Goal: Communication & Community: Participate in discussion

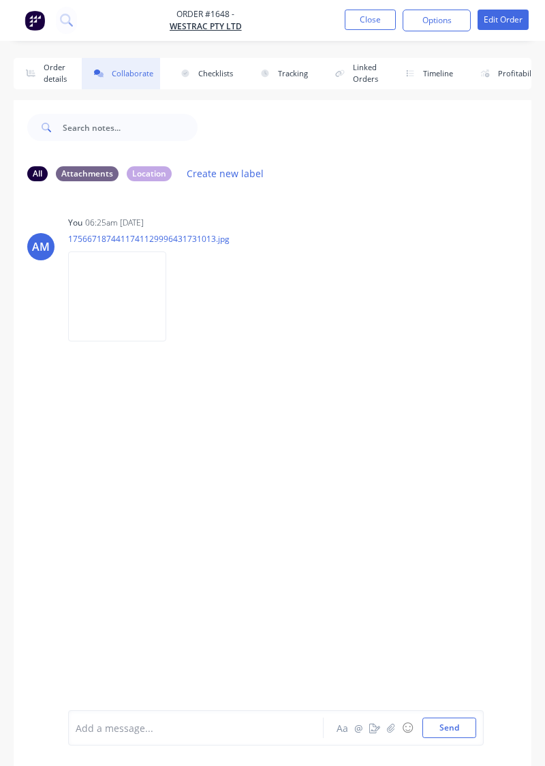
click at [378, 20] on button "Close" at bounding box center [370, 20] width 51 height 20
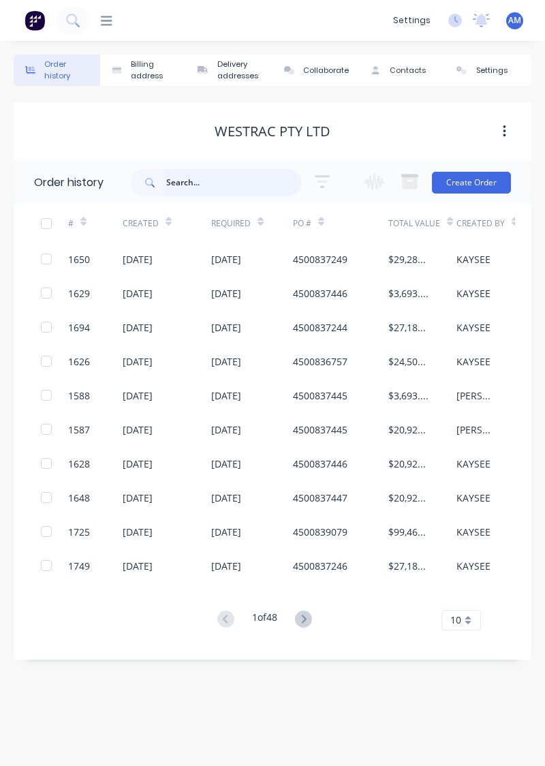
click at [192, 186] on input "text" at bounding box center [233, 182] width 135 height 27
type input "1599"
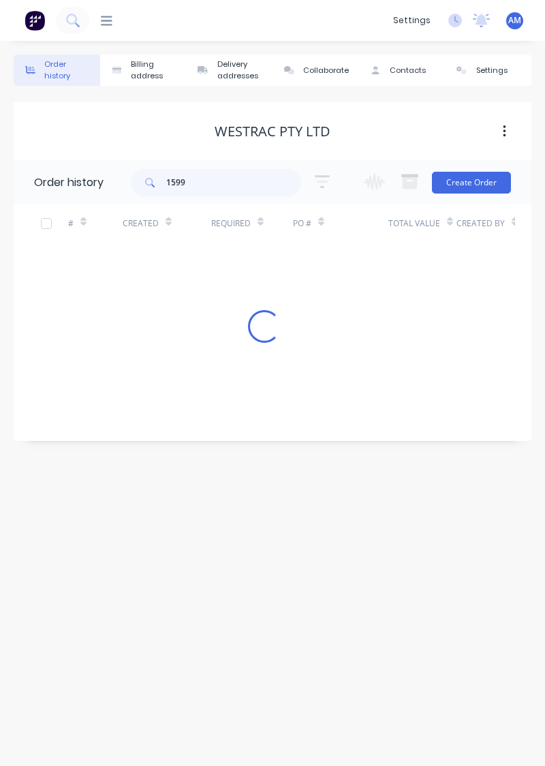
click at [514, 419] on div "# Created Required PO # Total Value Created By Status Invoiced Loading..." at bounding box center [265, 316] width 502 height 223
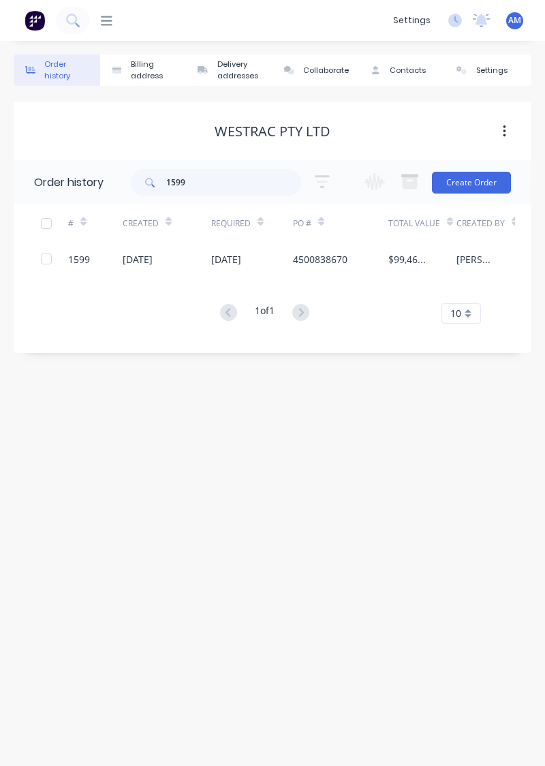
click at [189, 259] on div "[DATE]" at bounding box center [167, 259] width 89 height 34
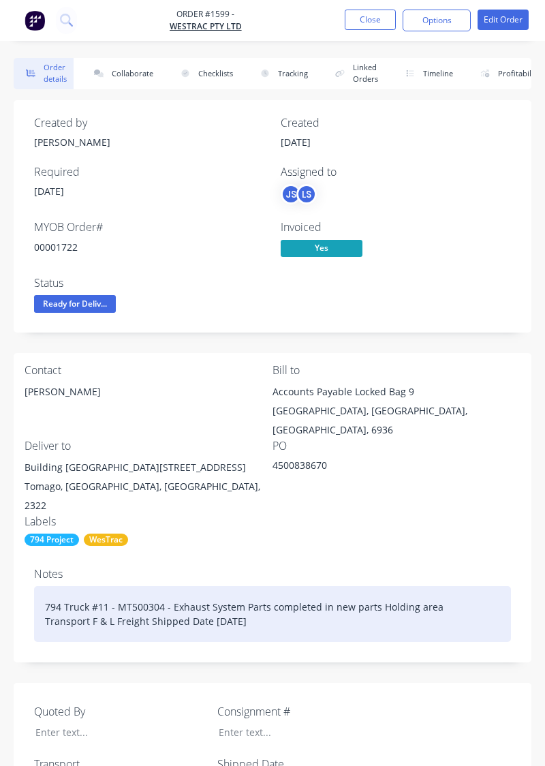
click at [430, 599] on div "794 Truck #11 - MT500304 - Exhaust System Parts completed in new parts Holding …" at bounding box center [272, 614] width 477 height 56
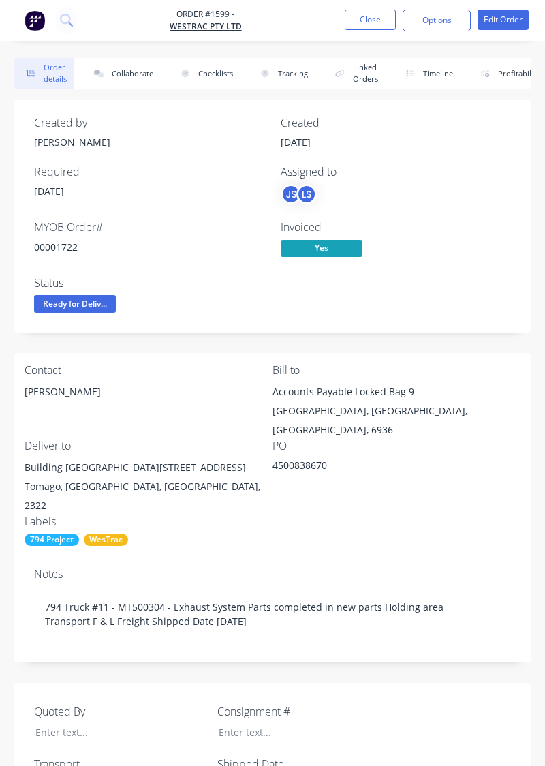
click at [147, 78] on button "Collaborate" at bounding box center [121, 73] width 78 height 31
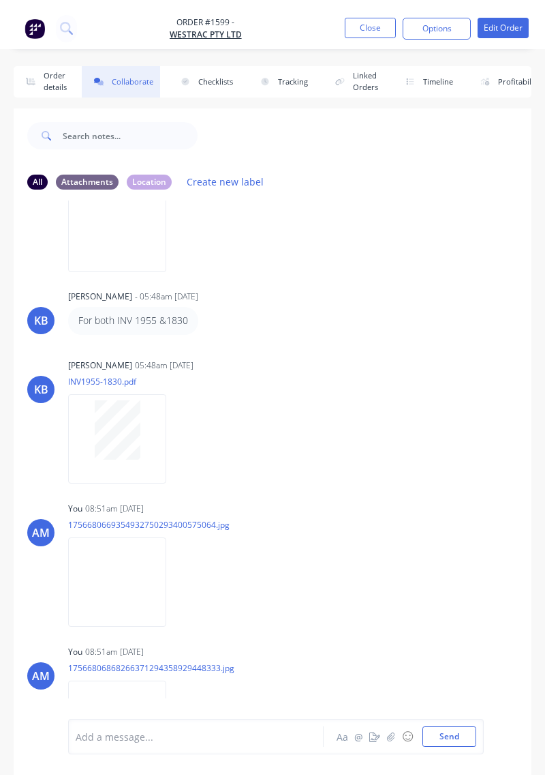
scroll to position [19, 0]
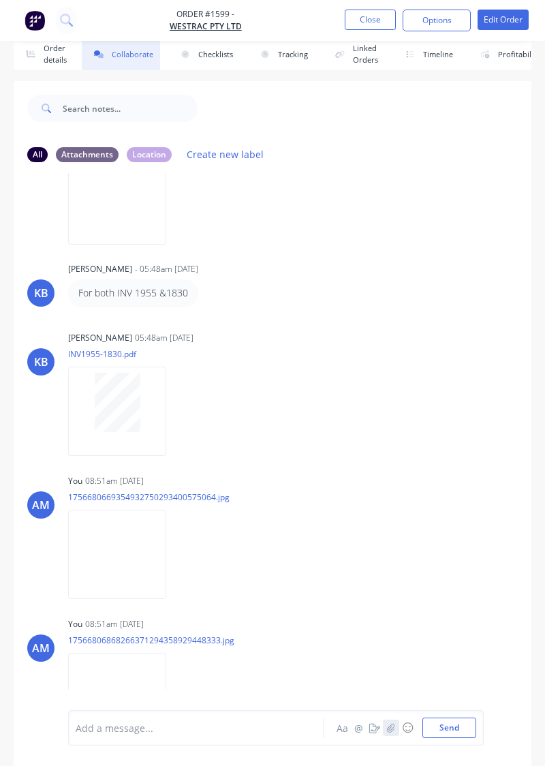
click at [391, 736] on button "button" at bounding box center [391, 728] width 16 height 16
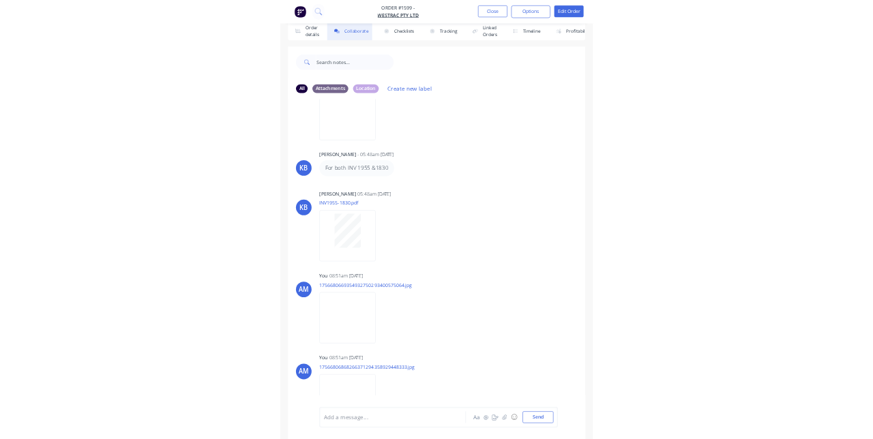
scroll to position [1350, 0]
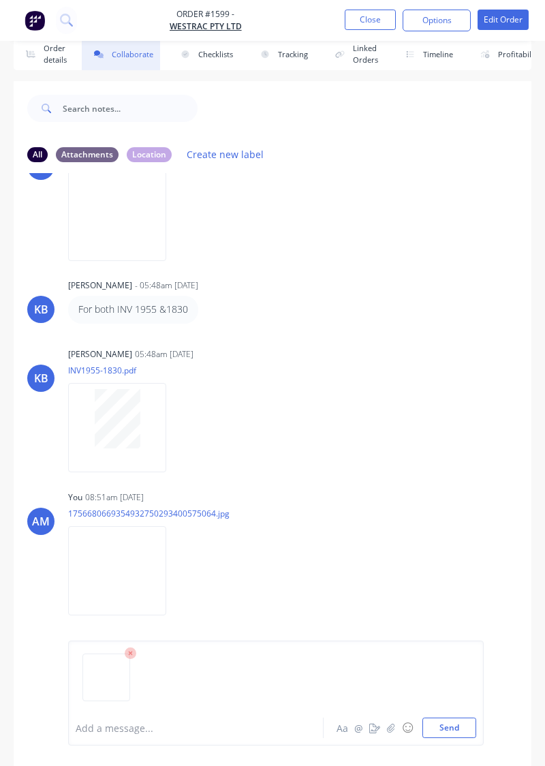
click at [455, 738] on button "Send" at bounding box center [450, 728] width 54 height 20
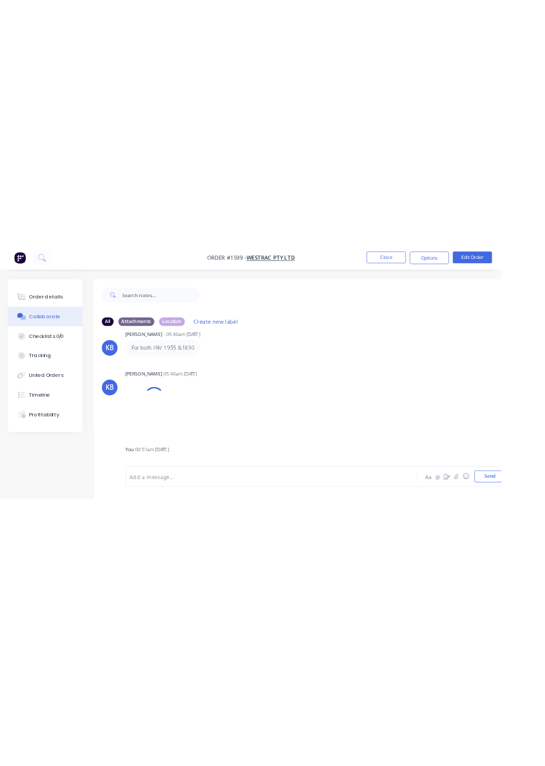
scroll to position [0, 0]
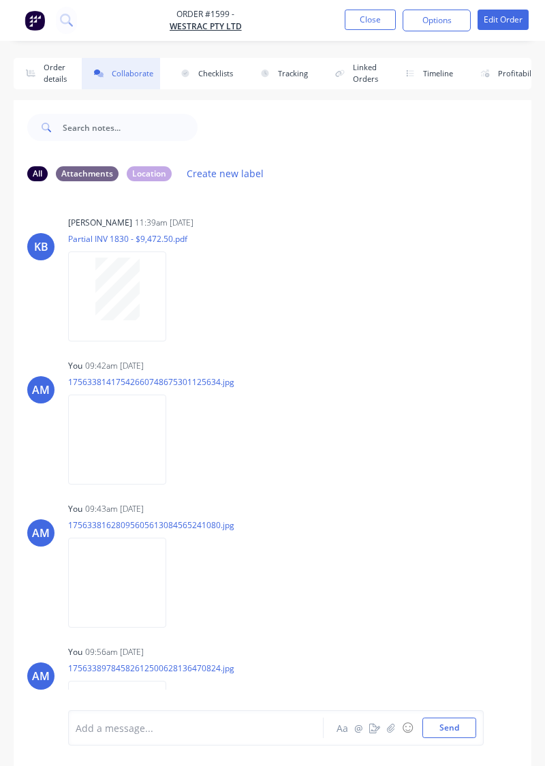
click at [352, 513] on div "You 09:43am 28/08/25" at bounding box center [210, 509] width 285 height 12
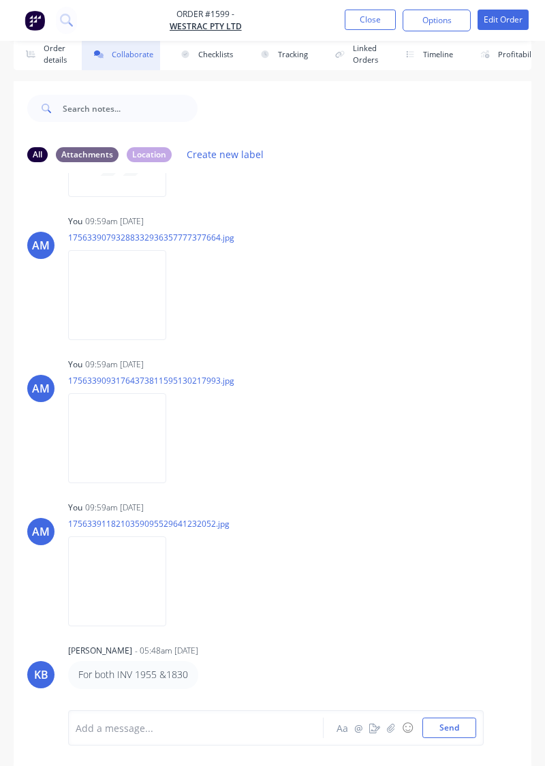
scroll to position [982, 0]
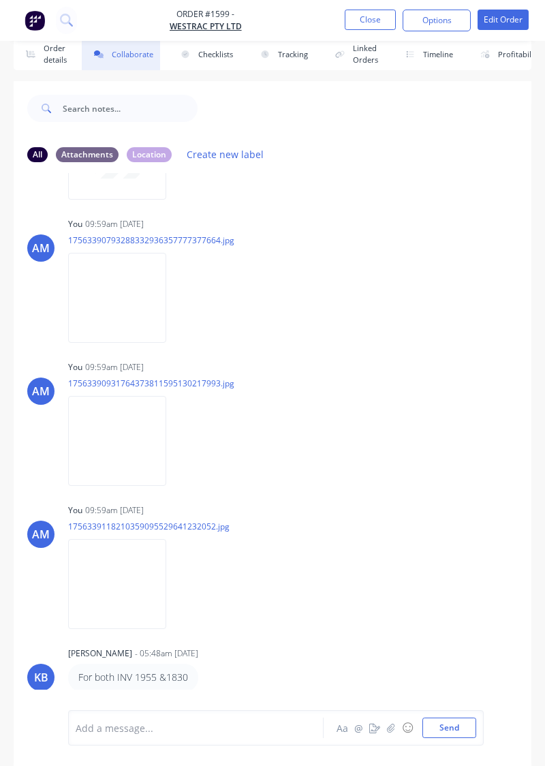
click at [379, 19] on button "Close" at bounding box center [370, 20] width 51 height 20
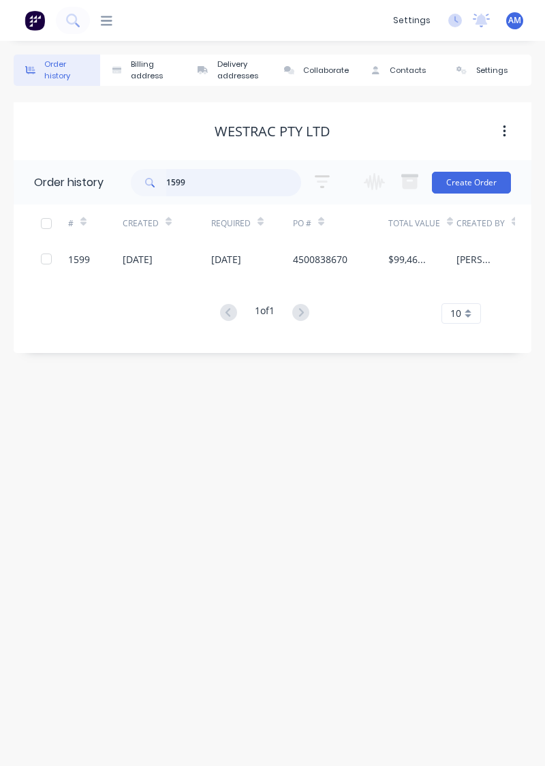
click at [260, 180] on input "1599" at bounding box center [233, 182] width 135 height 27
type input "1592"
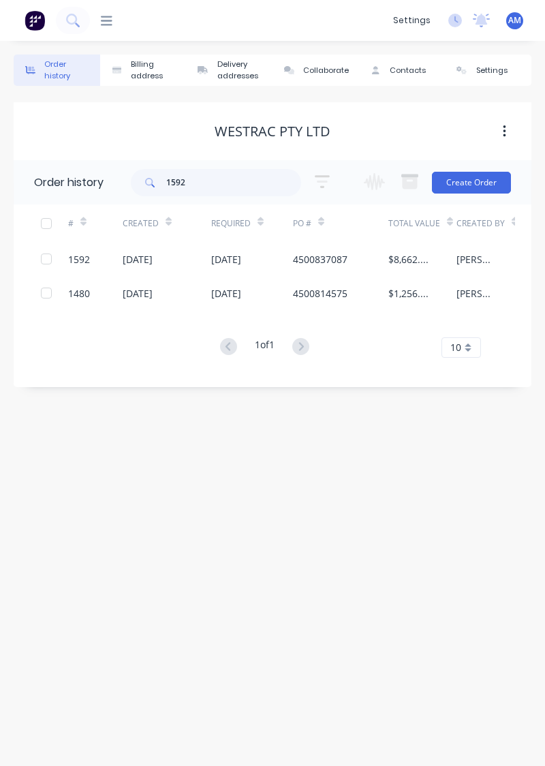
click at [351, 262] on div "4500837087" at bounding box center [340, 259] width 95 height 34
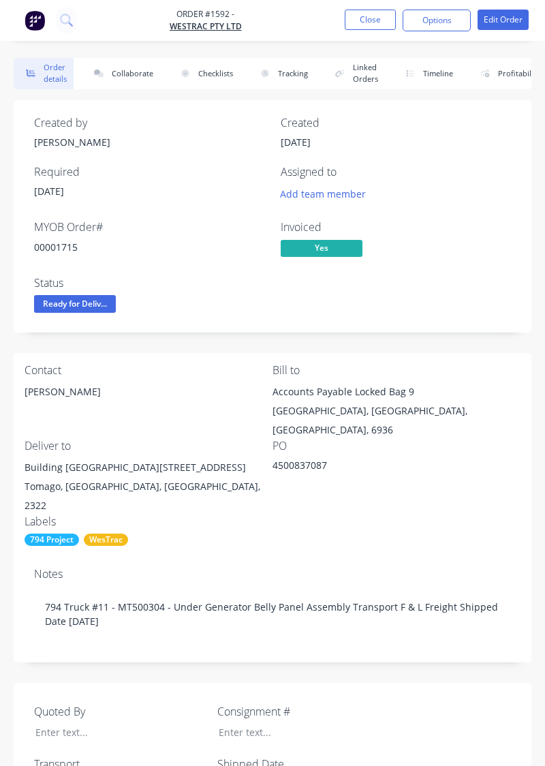
click at [237, 168] on div "Required" at bounding box center [149, 172] width 230 height 13
click at [140, 76] on button "Collaborate" at bounding box center [121, 73] width 78 height 31
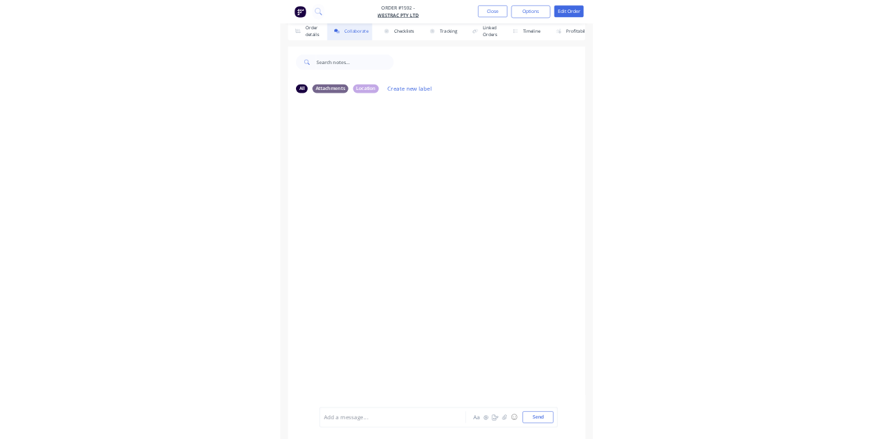
scroll to position [18, 0]
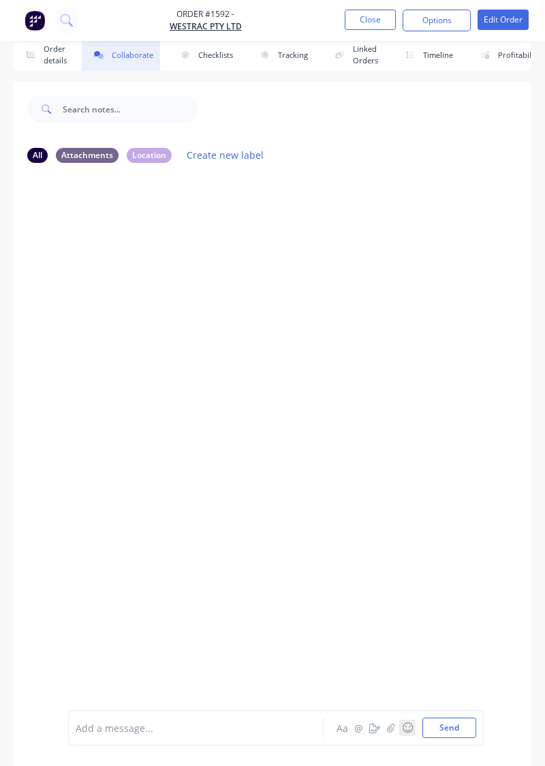
click at [400, 736] on button "☺" at bounding box center [408, 728] width 16 height 16
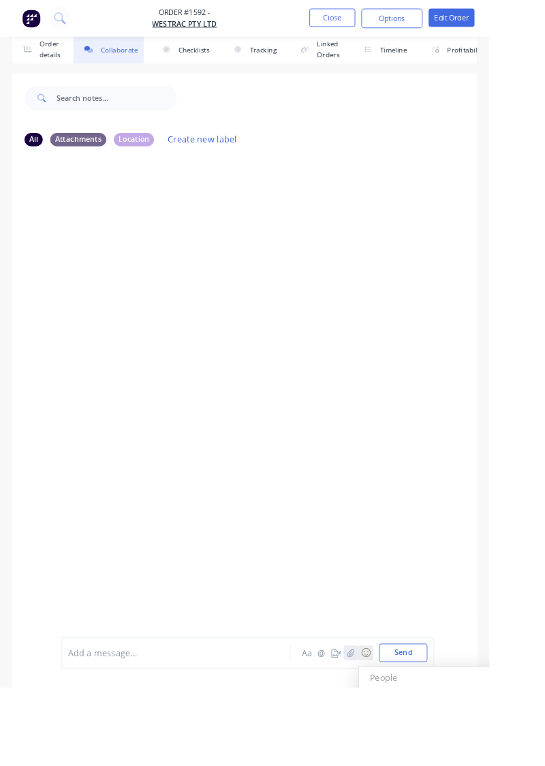
click at [388, 736] on button "button" at bounding box center [391, 728] width 16 height 16
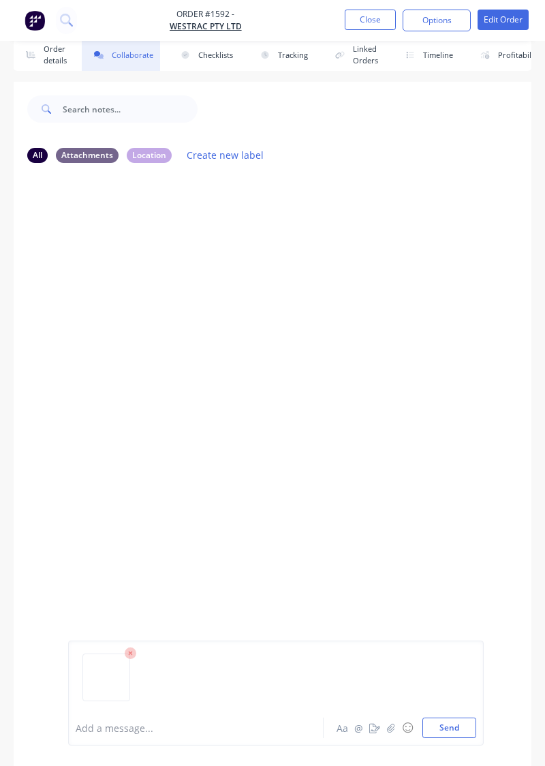
click at [454, 738] on button "Send" at bounding box center [450, 728] width 54 height 20
click at [391, 736] on button "button" at bounding box center [391, 728] width 16 height 16
click at [458, 738] on button "Send" at bounding box center [450, 728] width 54 height 20
click at [395, 736] on button "button" at bounding box center [391, 728] width 16 height 16
click at [448, 738] on button "Send" at bounding box center [450, 728] width 54 height 20
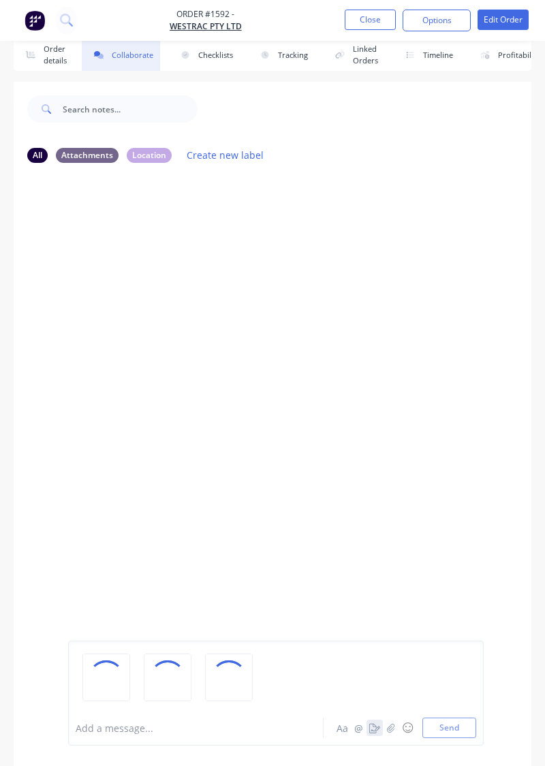
click at [379, 736] on button "button" at bounding box center [375, 728] width 16 height 16
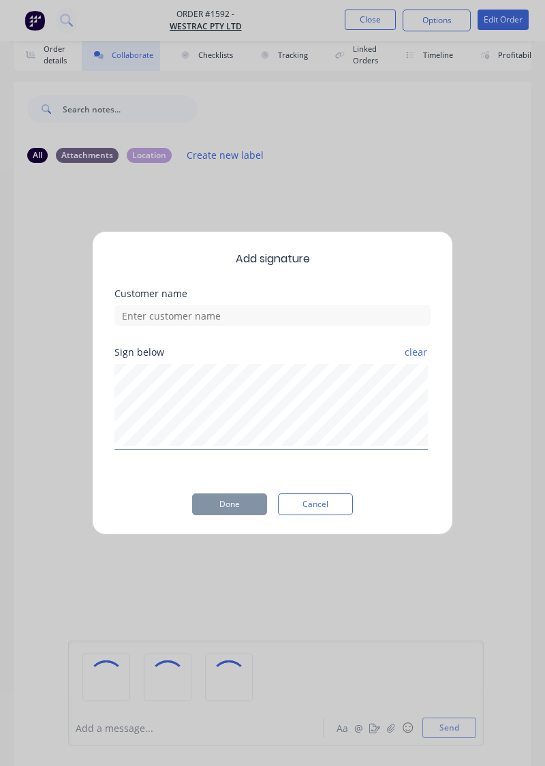
click at [410, 717] on div "Add signature Customer name Sign below clear Done Cancel" at bounding box center [272, 383] width 545 height 766
click at [319, 515] on button "Cancel" at bounding box center [315, 505] width 75 height 22
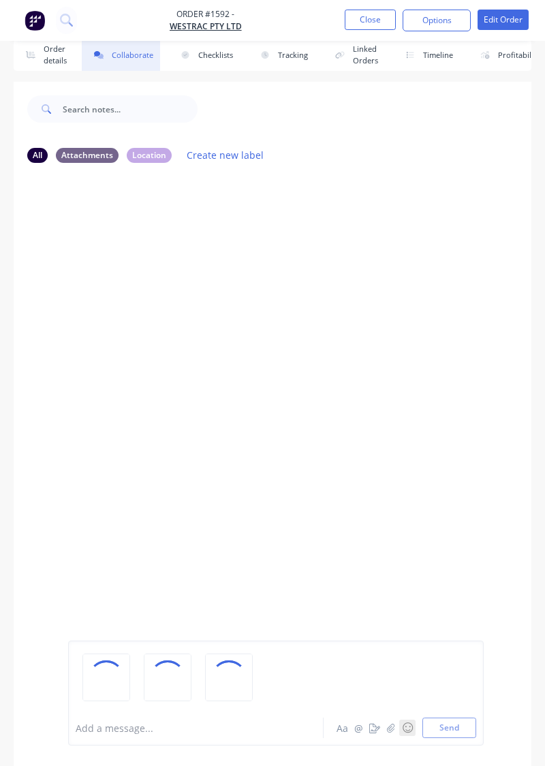
click at [401, 736] on button "☺" at bounding box center [408, 728] width 16 height 16
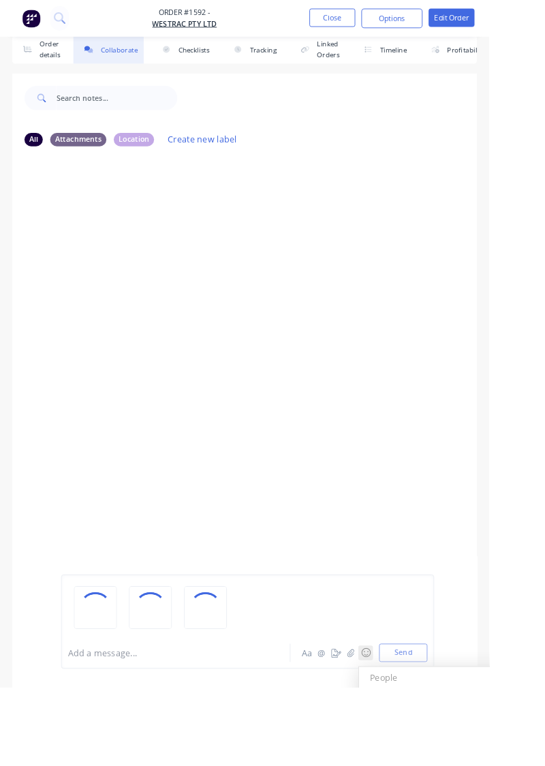
click at [428, 766] on h3 "People" at bounding box center [503, 756] width 200 height 24
click at [395, 732] on icon "button" at bounding box center [391, 727] width 8 height 9
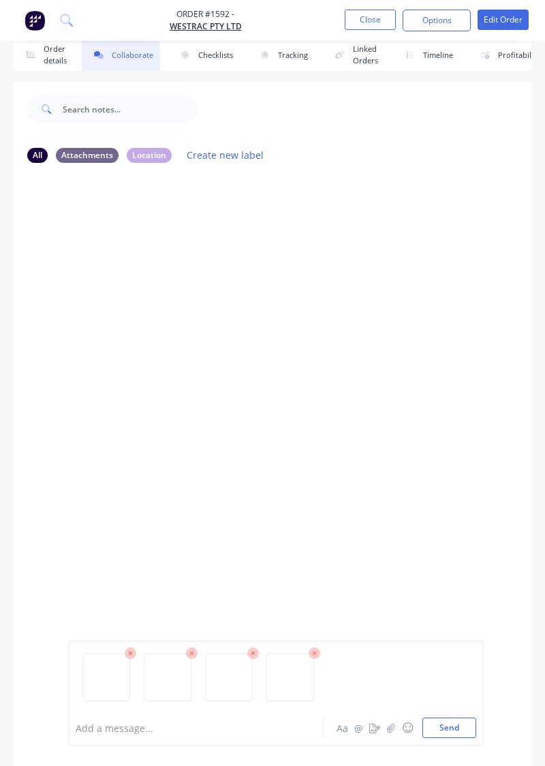
click at [458, 738] on button "Send" at bounding box center [450, 728] width 54 height 20
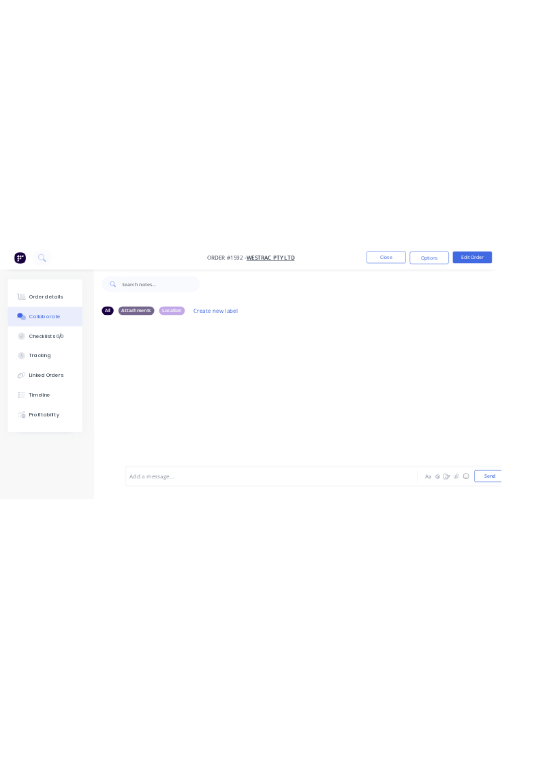
scroll to position [0, 0]
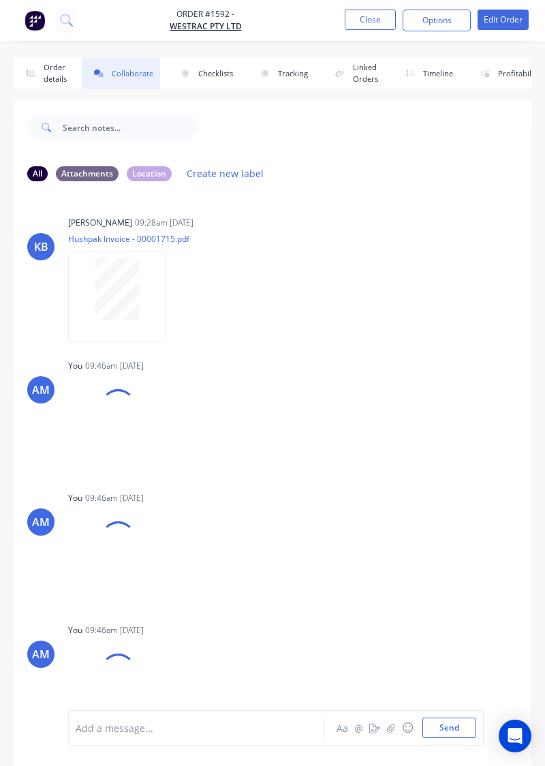
click at [449, 608] on div "AM You 09:46am [DATE] 17566839249242254525967486094402.jpg Labels Download Dele…" at bounding box center [273, 610] width 518 height 509
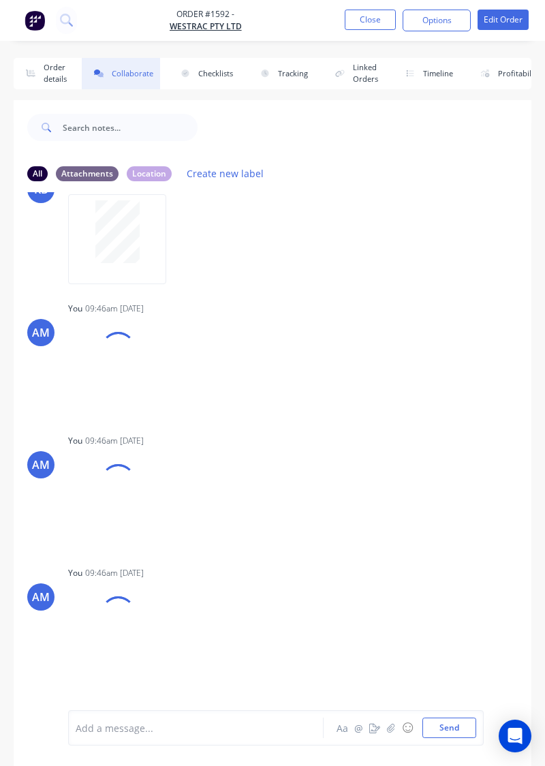
scroll to position [98, 0]
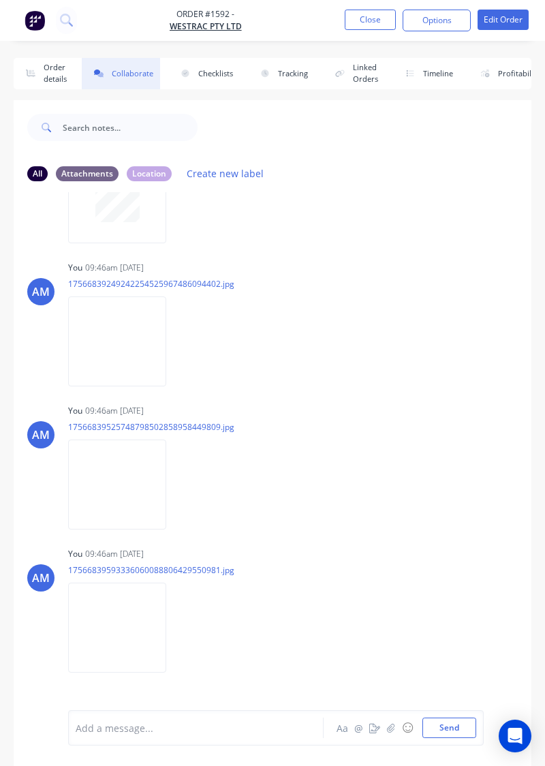
click at [453, 658] on div "AM You 09:46am [DATE] 17566839593336060088806429550981.jpg Labels Download Dele…" at bounding box center [273, 605] width 518 height 123
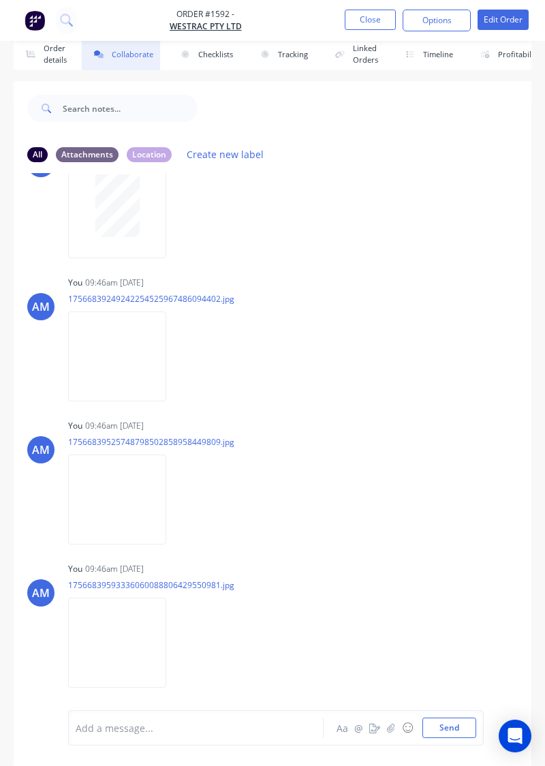
scroll to position [0, 0]
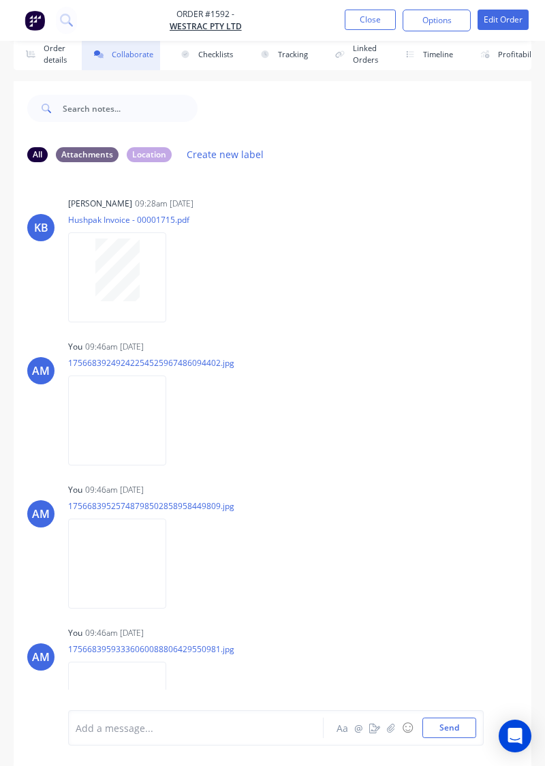
click at [65, 58] on button "Order details" at bounding box center [44, 54] width 60 height 31
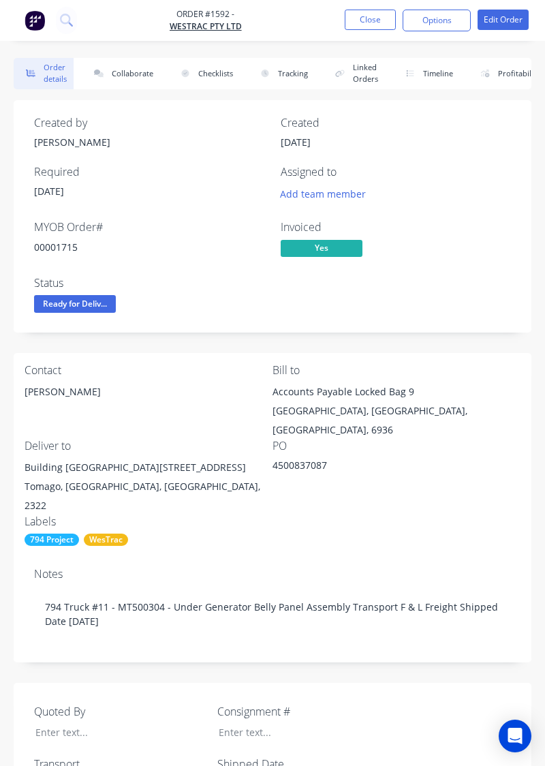
click at [379, 18] on button "Close" at bounding box center [370, 20] width 51 height 20
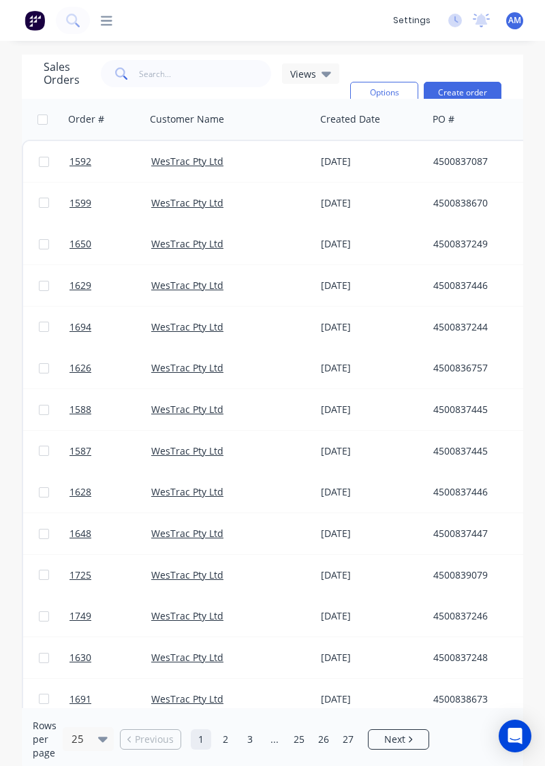
click at [269, 180] on div "WesTrac Pty Ltd" at bounding box center [231, 161] width 170 height 41
